Goal: Entertainment & Leisure: Consume media (video, audio)

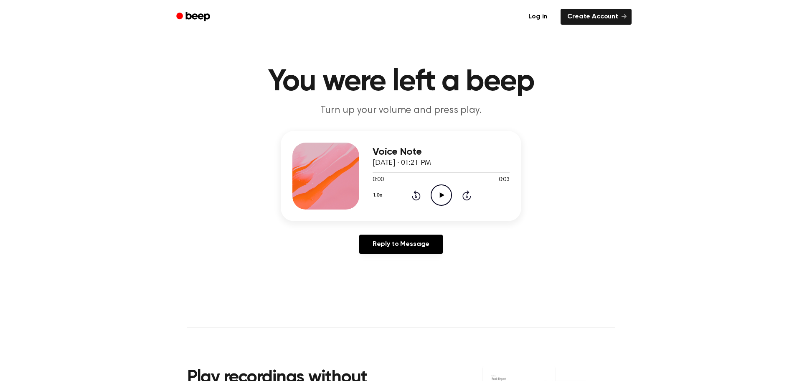
click at [442, 198] on icon "Play Audio" at bounding box center [441, 194] width 21 height 21
click at [440, 196] on icon at bounding box center [442, 194] width 5 height 5
click at [415, 197] on icon at bounding box center [416, 195] width 2 height 3
click at [440, 192] on icon at bounding box center [442, 194] width 5 height 5
click at [443, 191] on icon "Play Audio" at bounding box center [441, 194] width 21 height 21
